Goal: Task Accomplishment & Management: Manage account settings

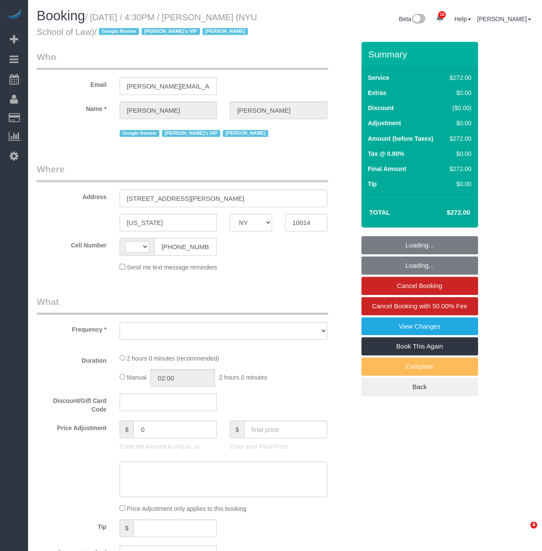
select select "NY"
select select "string:[GEOGRAPHIC_DATA]"
select select "2"
select select "120"
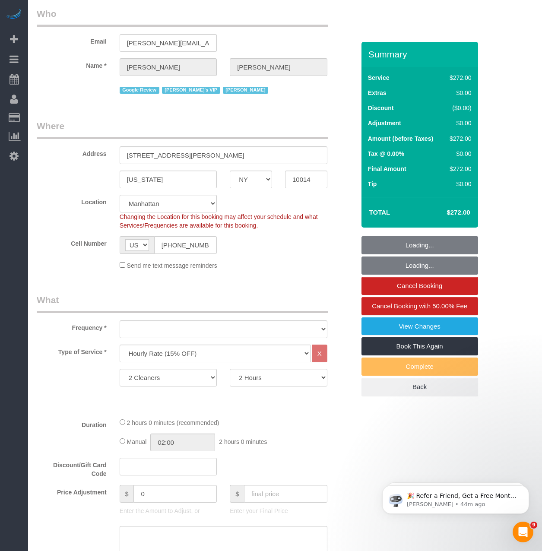
select select "object:1071"
select select "number:89"
select select "number:90"
select select "number:15"
select select "number:7"
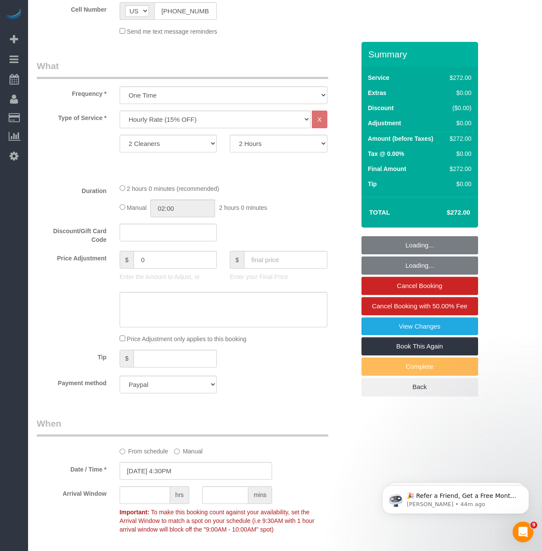
select select "object:1655"
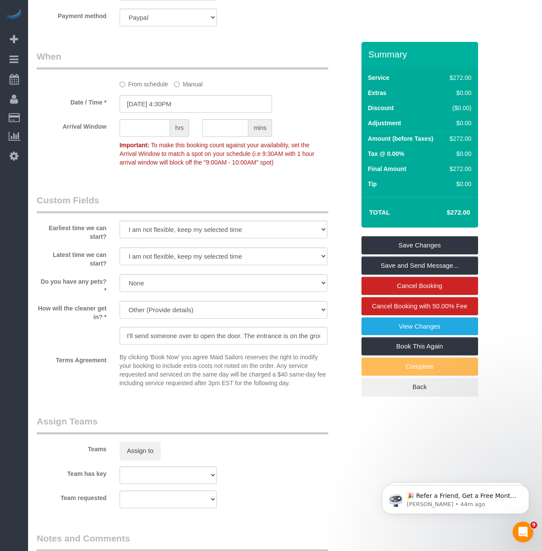
scroll to position [648, 0]
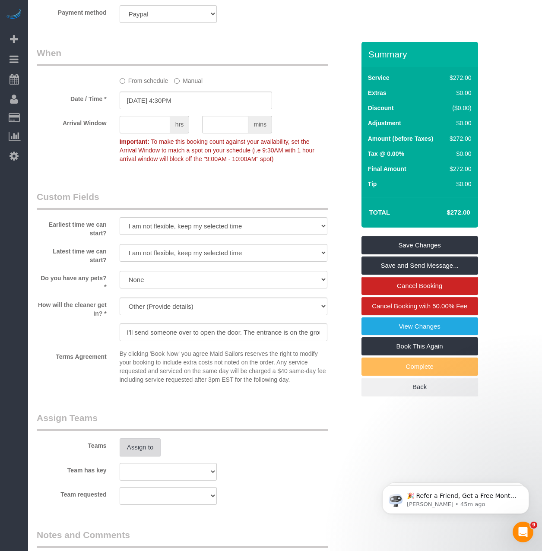
click at [139, 447] on button "Assign to" at bounding box center [140, 447] width 41 height 18
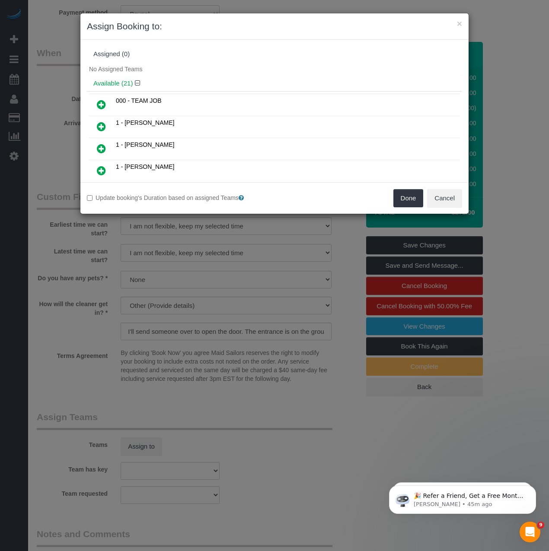
scroll to position [848, 0]
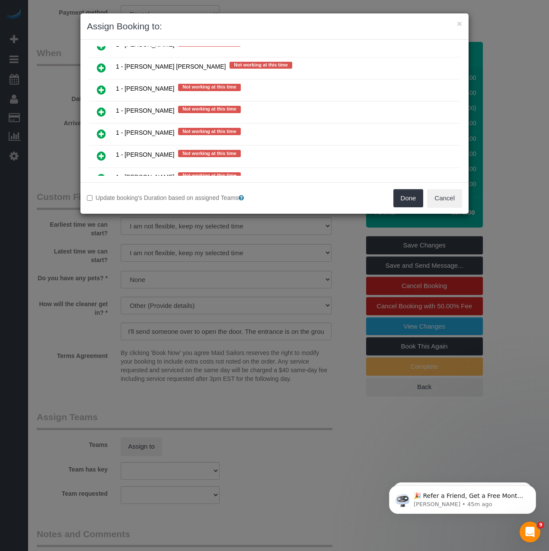
click at [98, 108] on icon at bounding box center [101, 112] width 9 height 10
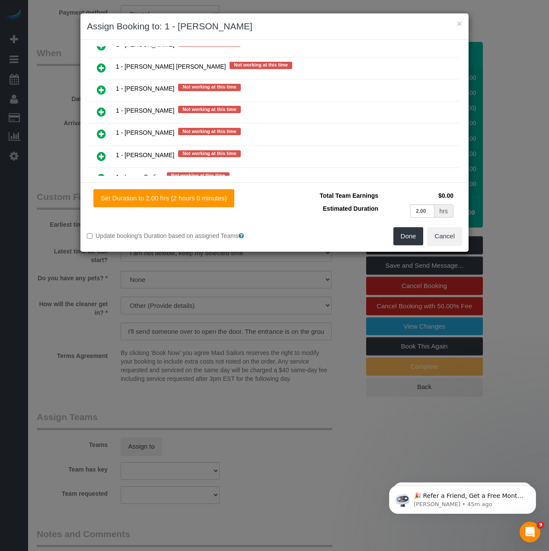
scroll to position [386, 0]
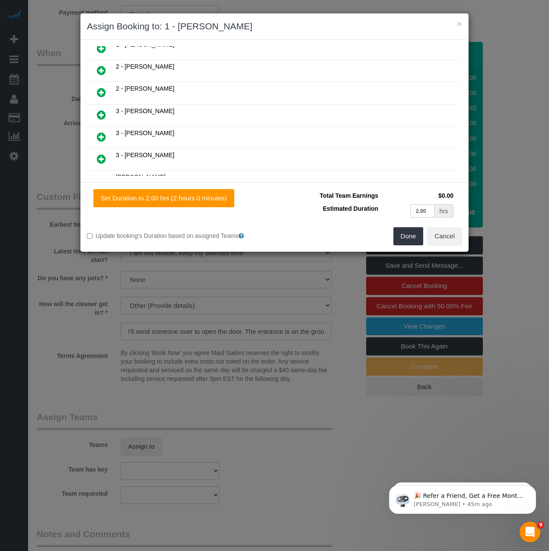
click at [104, 99] on link at bounding box center [101, 92] width 20 height 17
click at [101, 115] on icon at bounding box center [101, 115] width 9 height 10
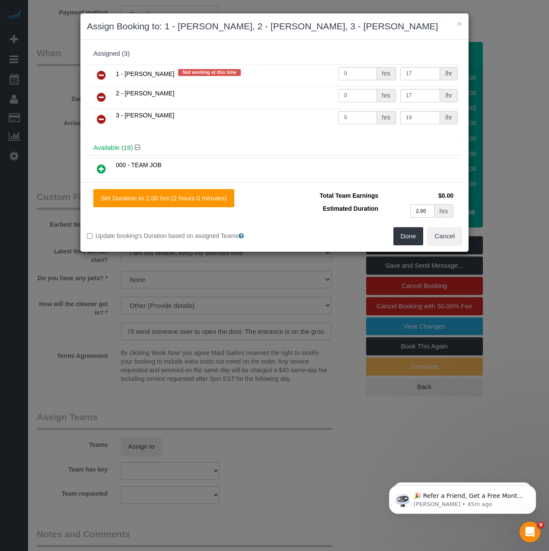
scroll to position [0, 0]
click at [104, 97] on icon at bounding box center [101, 97] width 9 height 10
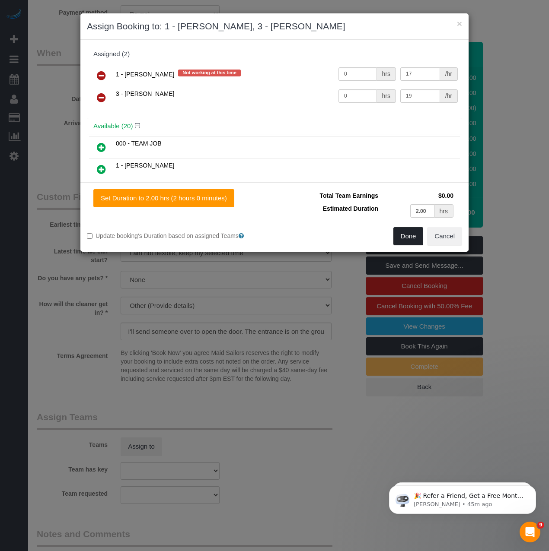
click at [409, 236] on button "Done" at bounding box center [408, 236] width 30 height 18
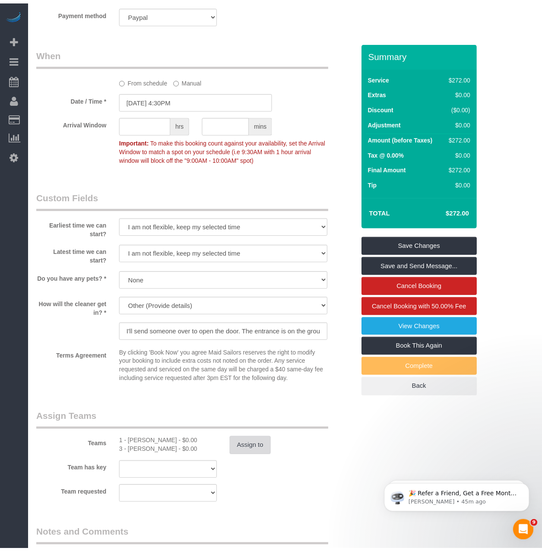
scroll to position [648, 0]
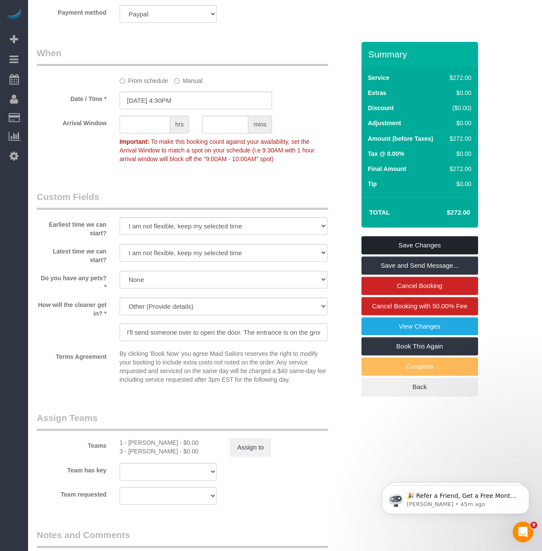
click at [393, 242] on link "Save Changes" at bounding box center [420, 245] width 117 height 18
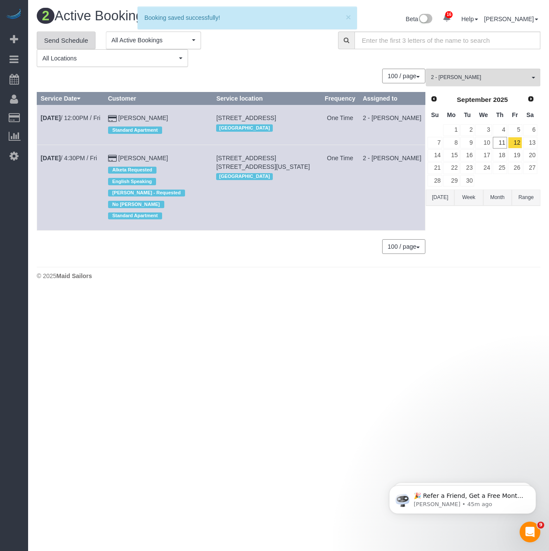
click at [66, 40] on link "Send Schedule" at bounding box center [66, 41] width 59 height 18
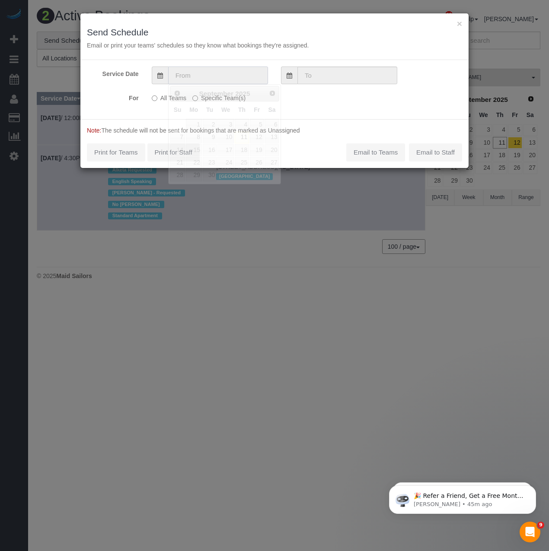
click at [182, 75] on input "text" at bounding box center [218, 76] width 100 height 18
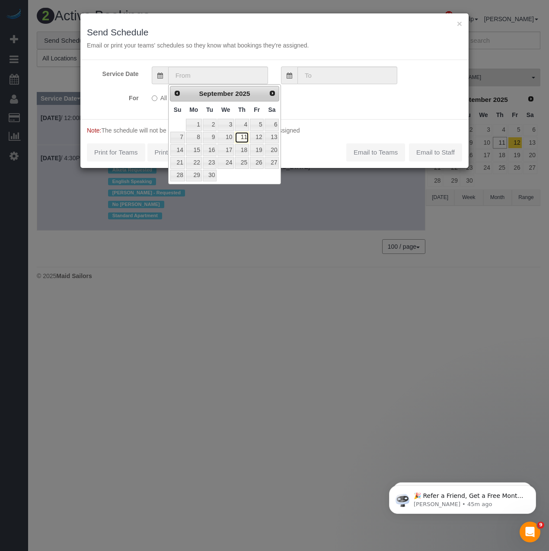
click at [245, 135] on link "11" at bounding box center [242, 138] width 14 height 12
type input "09/11/2025"
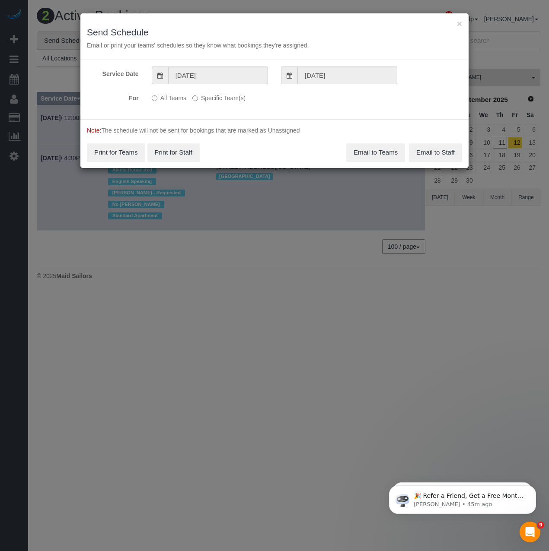
click at [197, 95] on label "Specific Team(s)" at bounding box center [218, 97] width 53 height 12
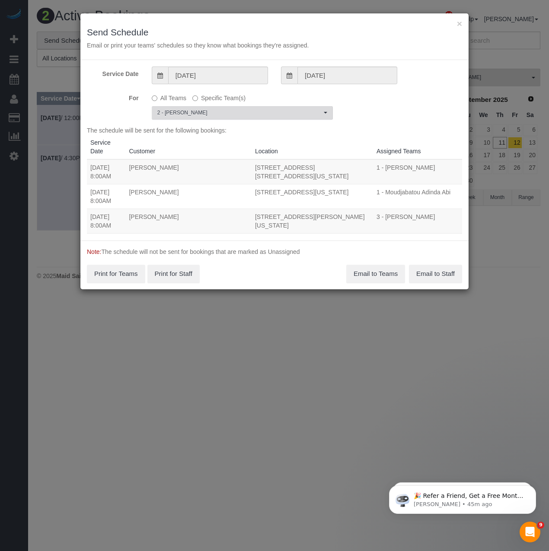
click at [202, 108] on button "2 - Alketa Tomaj Choose Team(s)" at bounding box center [242, 112] width 181 height 13
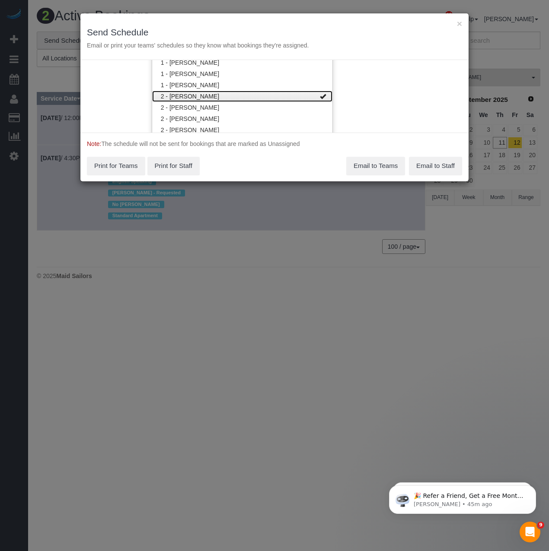
click at [210, 96] on link "2 - [PERSON_NAME]" at bounding box center [242, 96] width 180 height 11
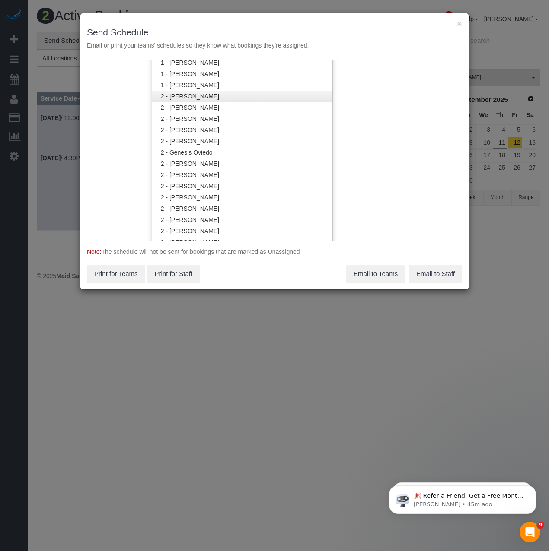
scroll to position [686, 0]
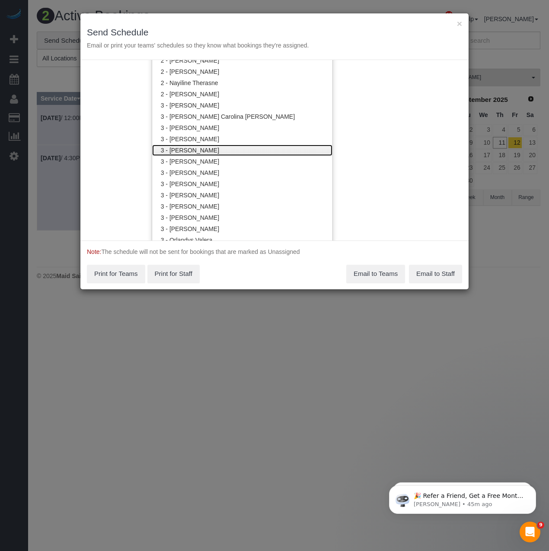
click at [214, 149] on link "3 - [PERSON_NAME]" at bounding box center [242, 150] width 180 height 11
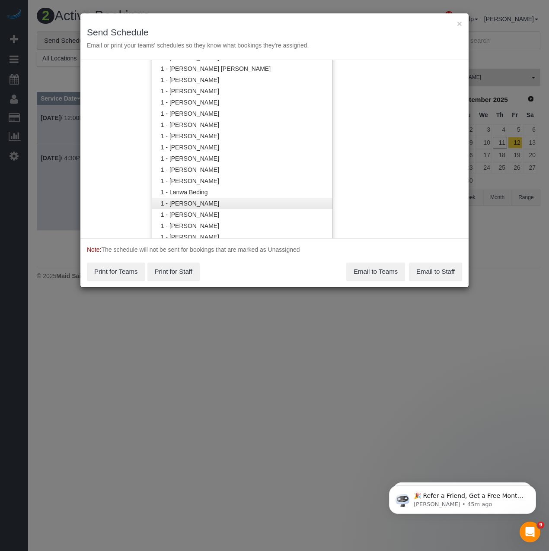
scroll to position [275, 0]
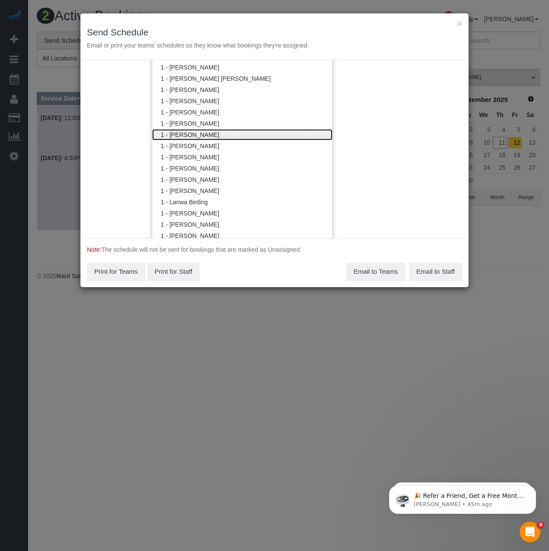
click at [208, 135] on link "1 - Ingrid Malasi" at bounding box center [242, 134] width 180 height 11
click at [277, 274] on div "Note: The schedule will not be sent for bookings that are marked as Unassigned …" at bounding box center [274, 262] width 388 height 49
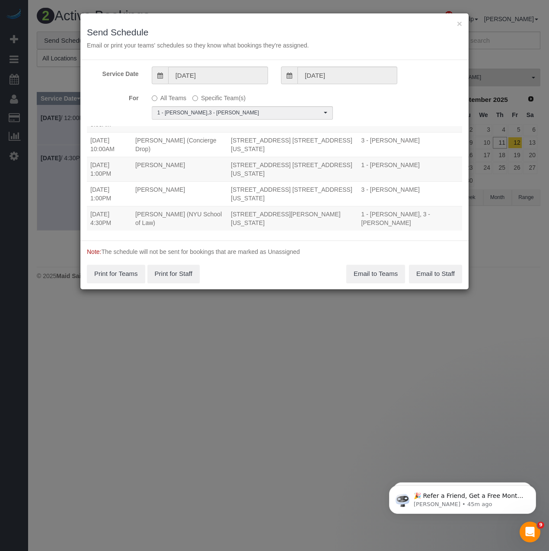
scroll to position [47, 0]
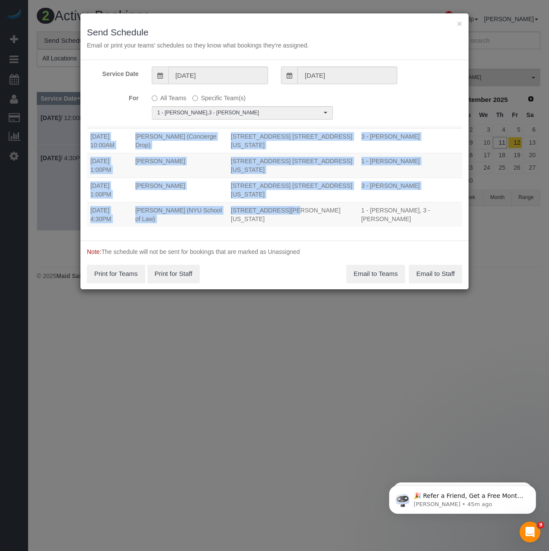
drag, startPoint x: 88, startPoint y: 208, endPoint x: 254, endPoint y: 204, distance: 165.5
click at [254, 204] on div "Service Date 09/11/2025 09/11/2025 For All Teams Specific Team(s) 1 - Ingrid Ma…" at bounding box center [274, 150] width 388 height 181
click at [542, 7] on img at bounding box center [549, 3] width 0 height 7
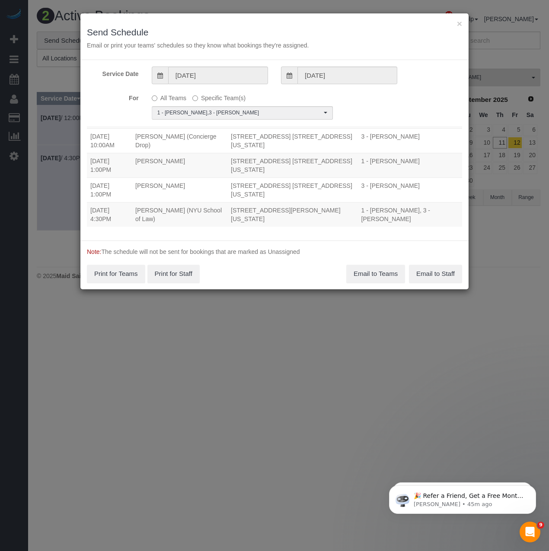
click at [355, 209] on td "65 Charles Street, New York, NY 10014" at bounding box center [292, 214] width 130 height 25
drag, startPoint x: 89, startPoint y: 213, endPoint x: 351, endPoint y: 220, distance: 262.3
click at [351, 220] on tr "09/11/2025 4:30PM Liz Leon (NYU School of Law) 65 Charles Street, New York, NY …" at bounding box center [274, 214] width 375 height 25
copy tr "09/11/2025 4:30PM Liz Leon (NYU School of Law) 65 Charles Street, New York, NY …"
drag, startPoint x: 390, startPoint y: 276, endPoint x: 329, endPoint y: 259, distance: 63.1
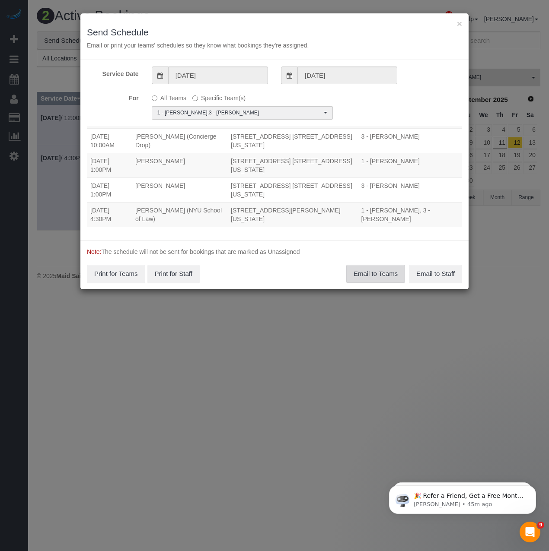
click at [390, 275] on button "Email to Teams" at bounding box center [375, 274] width 59 height 18
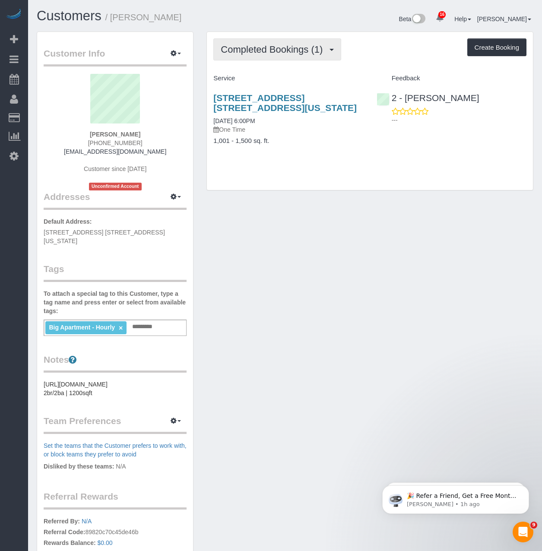
click at [236, 55] on button "Completed Bookings (1)" at bounding box center [277, 49] width 128 height 22
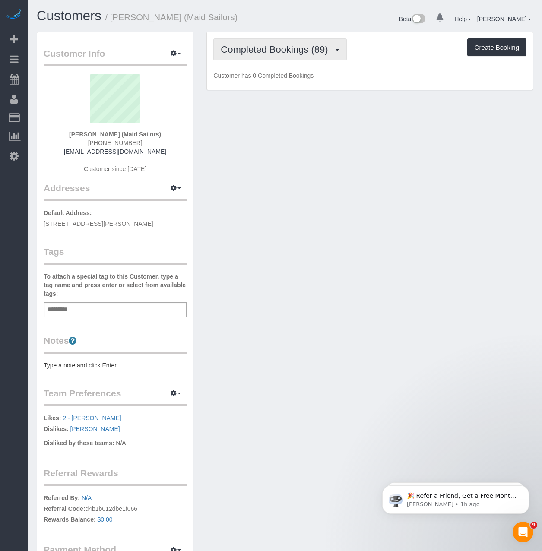
click at [251, 44] on button "Completed Bookings (89)" at bounding box center [279, 49] width 133 height 22
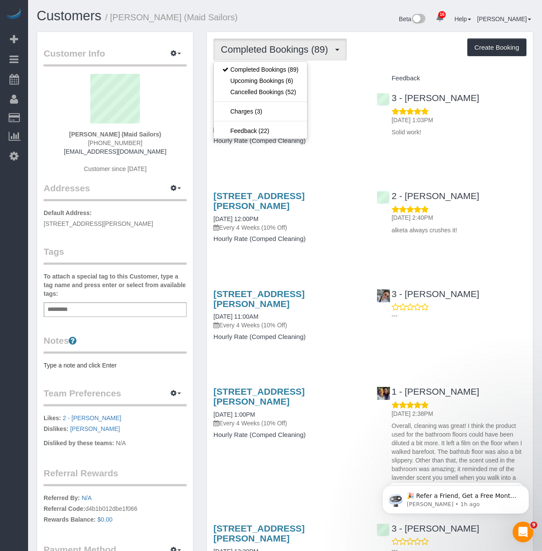
click at [341, 73] on div "Service" at bounding box center [288, 78] width 163 height 15
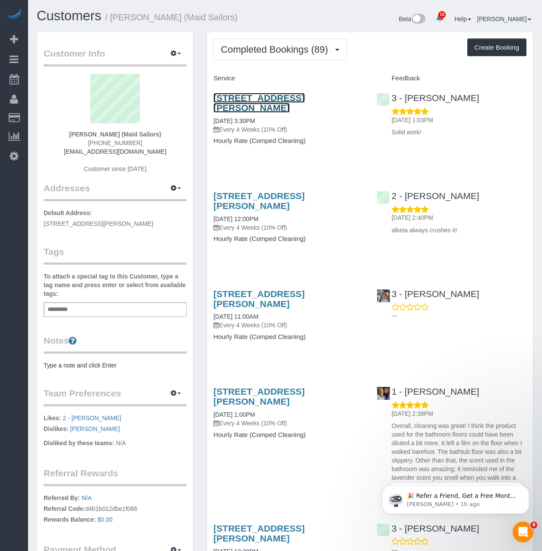
click at [291, 103] on link "118 Suydam Street, Apt. 702, Brooklyn, NY 11221" at bounding box center [258, 103] width 91 height 20
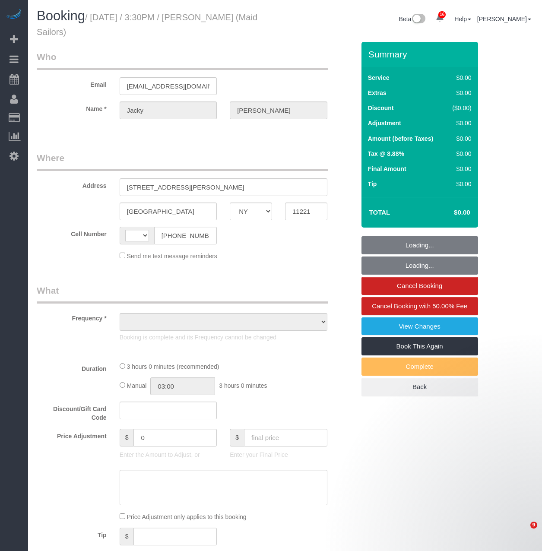
select select "NY"
select select "string:[GEOGRAPHIC_DATA]"
select select "object:501"
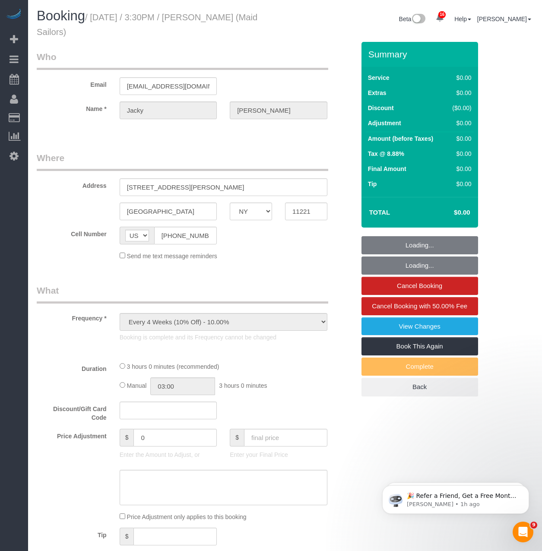
select select "number:89"
select select "number:90"
select select "number:15"
select select "number:5"
select select "number:21"
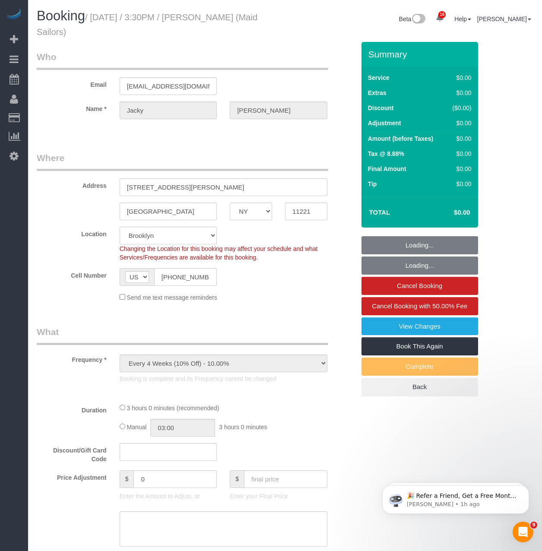
select select "object:921"
select select "180"
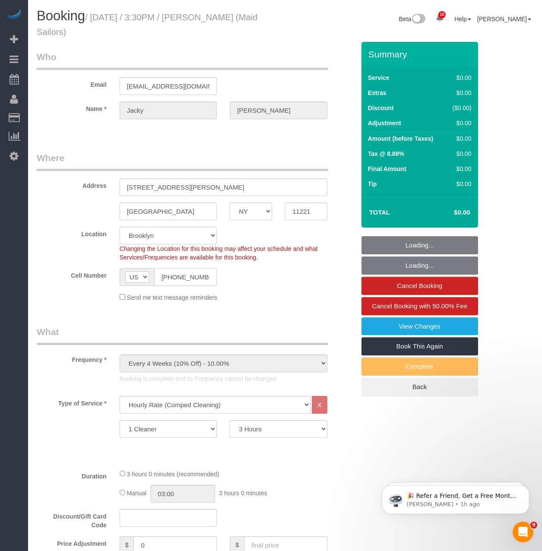
click at [167, 276] on input "[PHONE_NUMBER]" at bounding box center [185, 277] width 63 height 18
